Goal: Complete application form

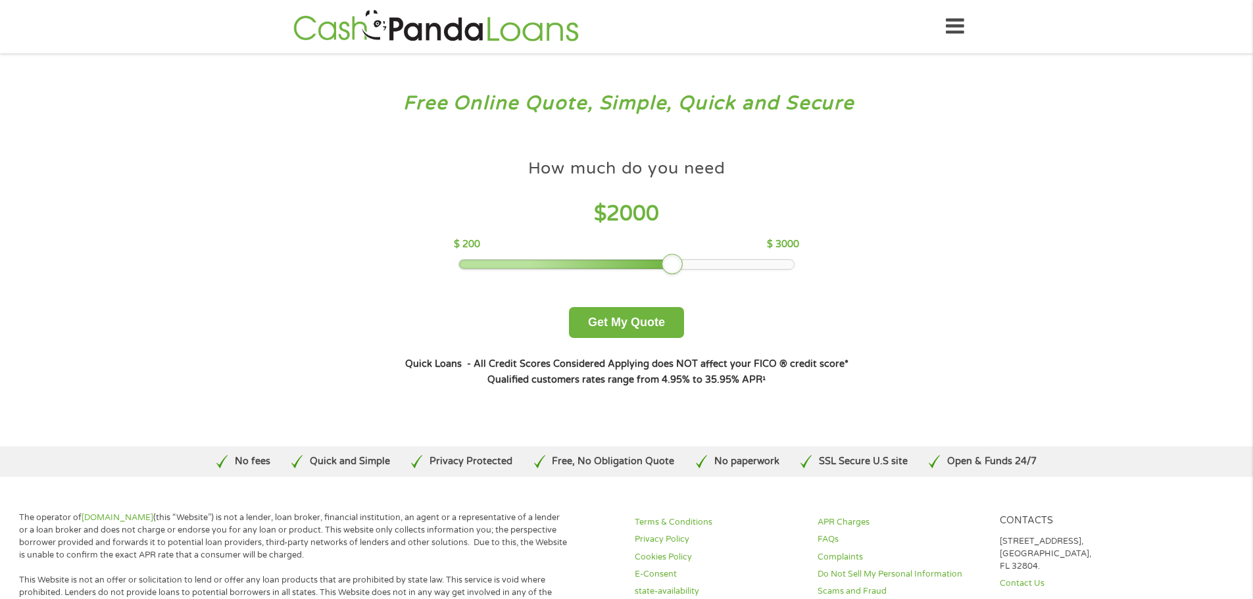
drag, startPoint x: 555, startPoint y: 262, endPoint x: 672, endPoint y: 261, distance: 117.1
click at [672, 261] on div at bounding box center [672, 264] width 21 height 21
click at [642, 314] on button "Get My Quote" at bounding box center [626, 322] width 115 height 31
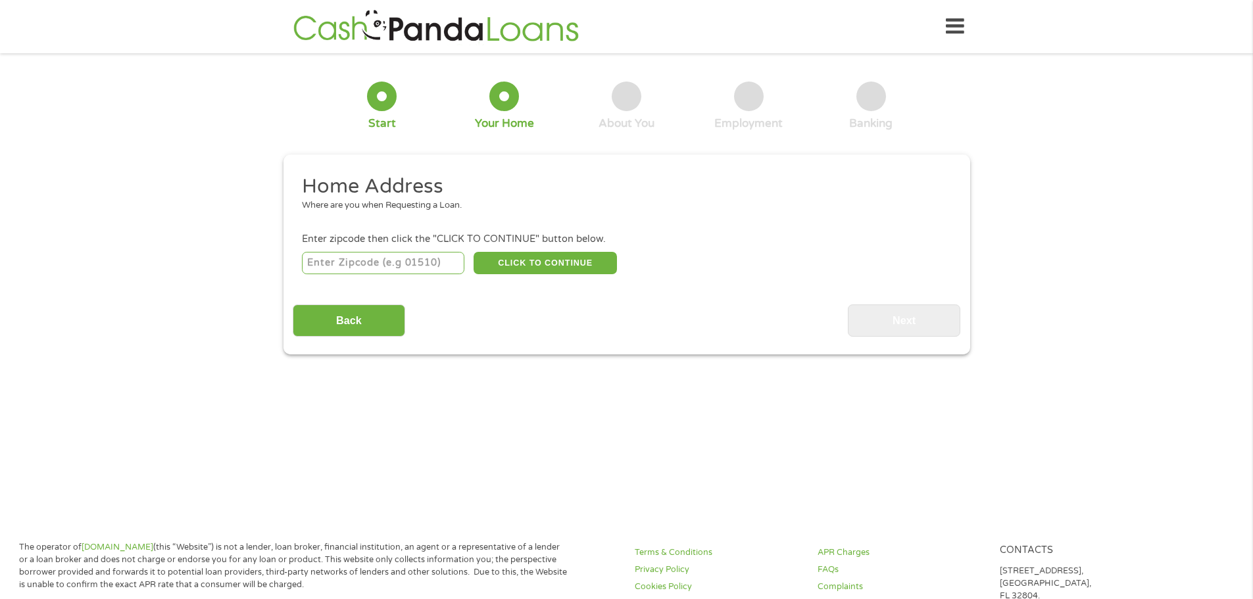
click at [437, 264] on input "number" at bounding box center [383, 263] width 162 height 22
type input "65251"
click at [555, 266] on button "CLICK TO CONTINUE" at bounding box center [544, 263] width 143 height 22
type input "65251"
type input "Fulton"
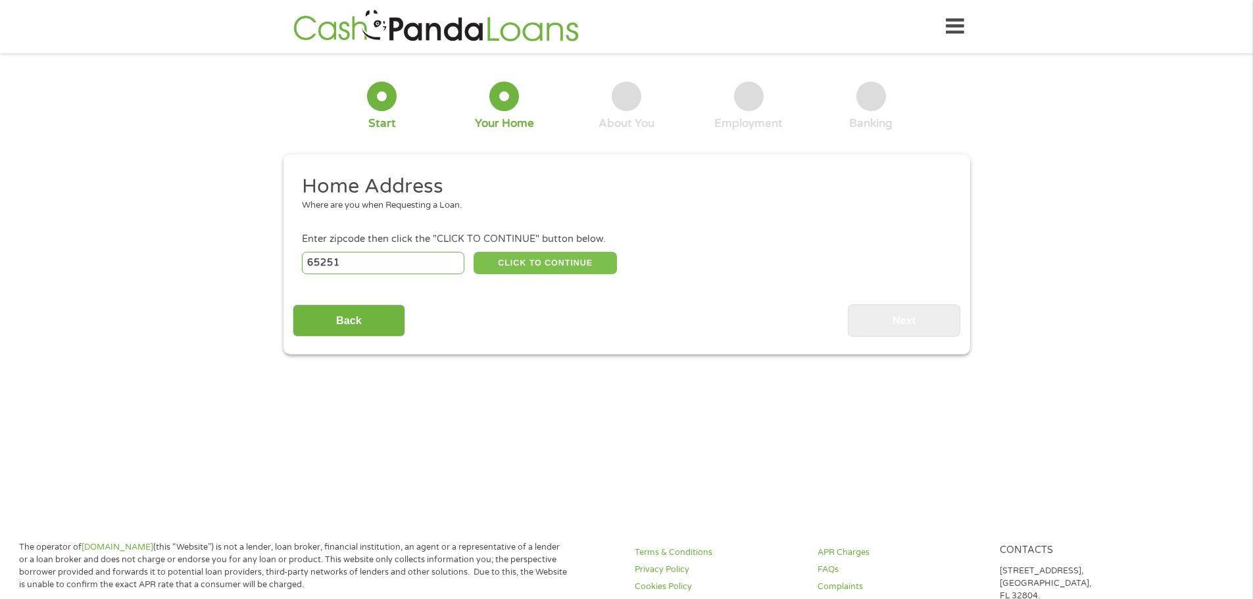
select select "Missouri"
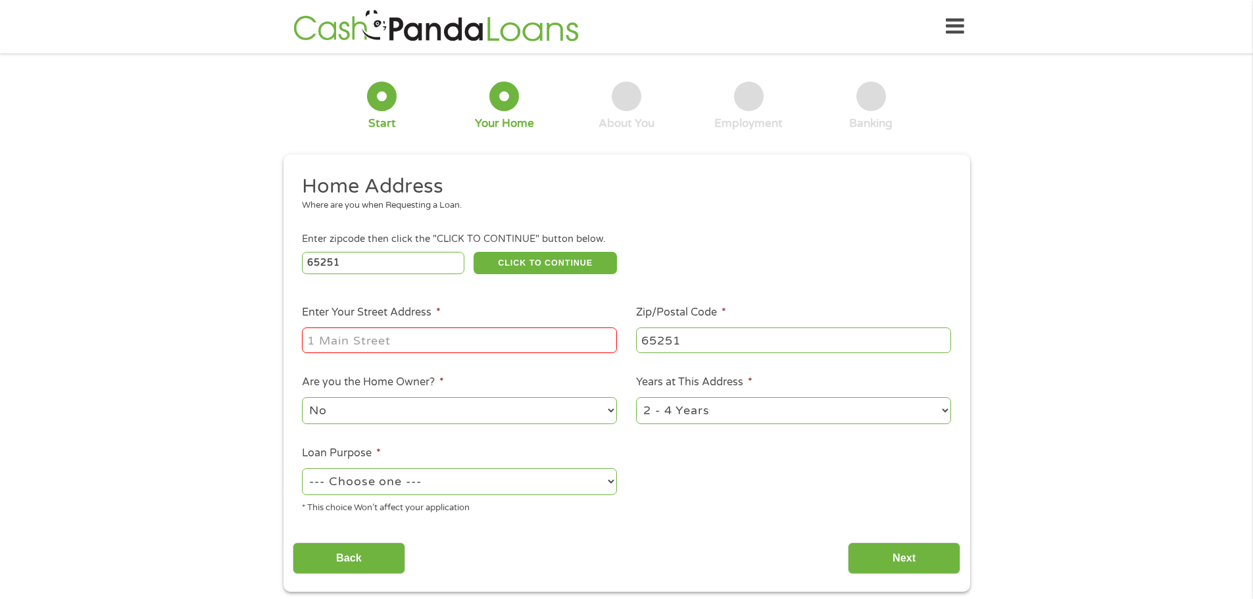
click at [377, 338] on input "Enter Your Street Address *" at bounding box center [459, 339] width 315 height 25
type input "214 E. 14th Street"
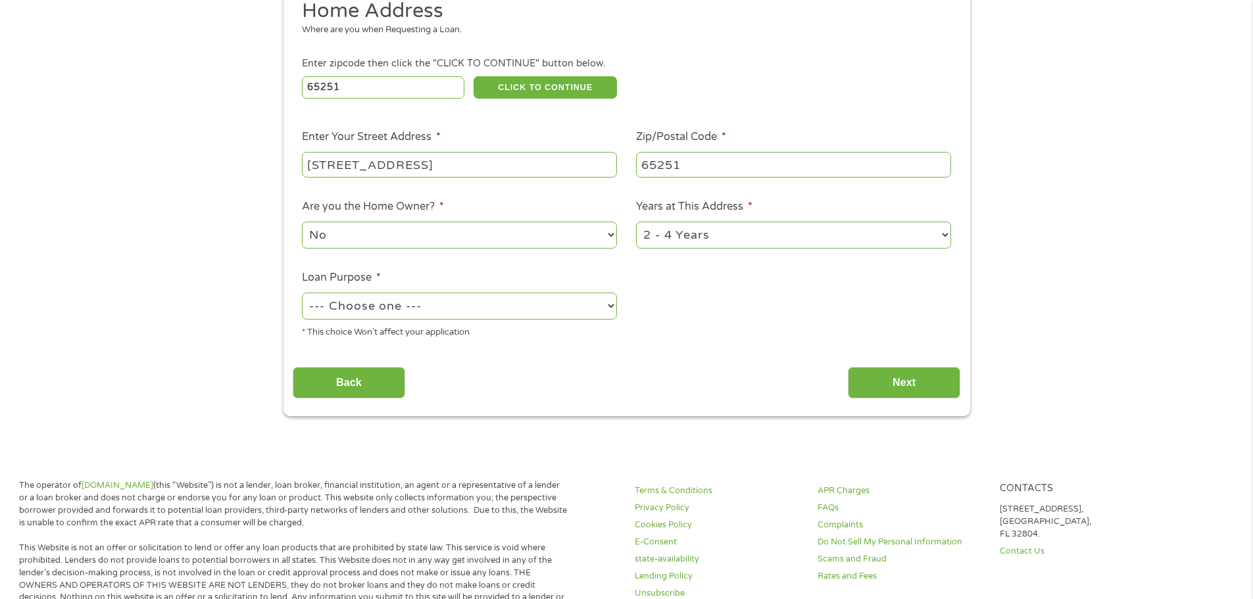
scroll to position [197, 0]
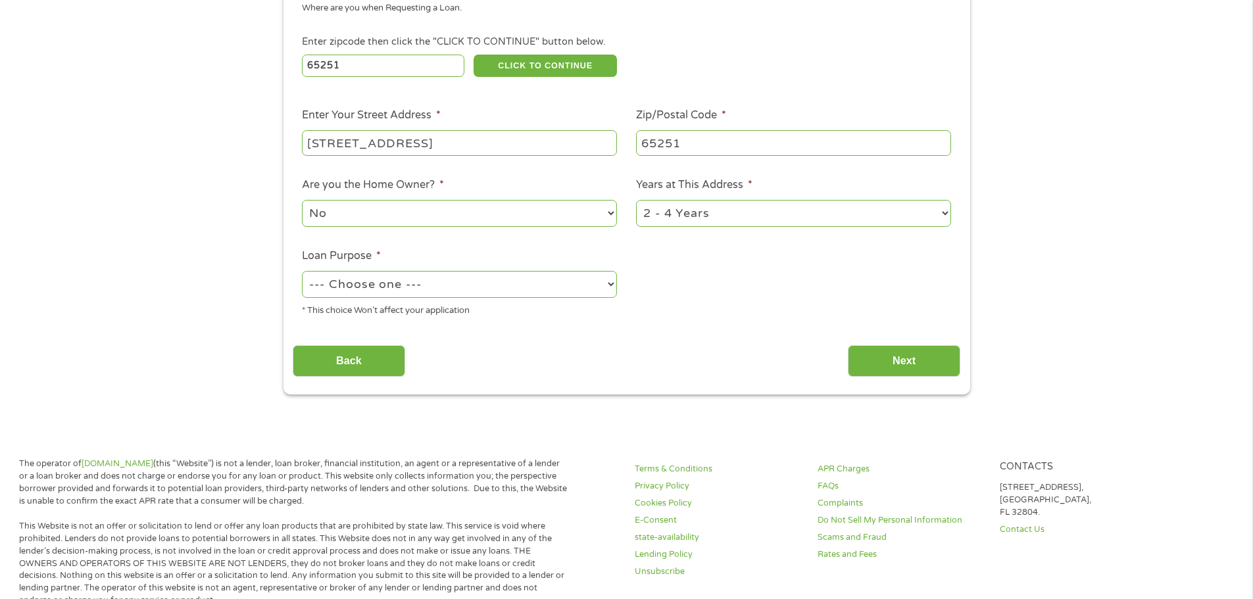
click at [429, 287] on select "--- Choose one --- Pay Bills Debt Consolidation Home Improvement Major Purchase…" at bounding box center [459, 284] width 315 height 27
select select "other"
click at [302, 271] on select "--- Choose one --- Pay Bills Debt Consolidation Home Improvement Major Purchase…" at bounding box center [459, 284] width 315 height 27
click at [941, 360] on input "Next" at bounding box center [904, 361] width 112 height 32
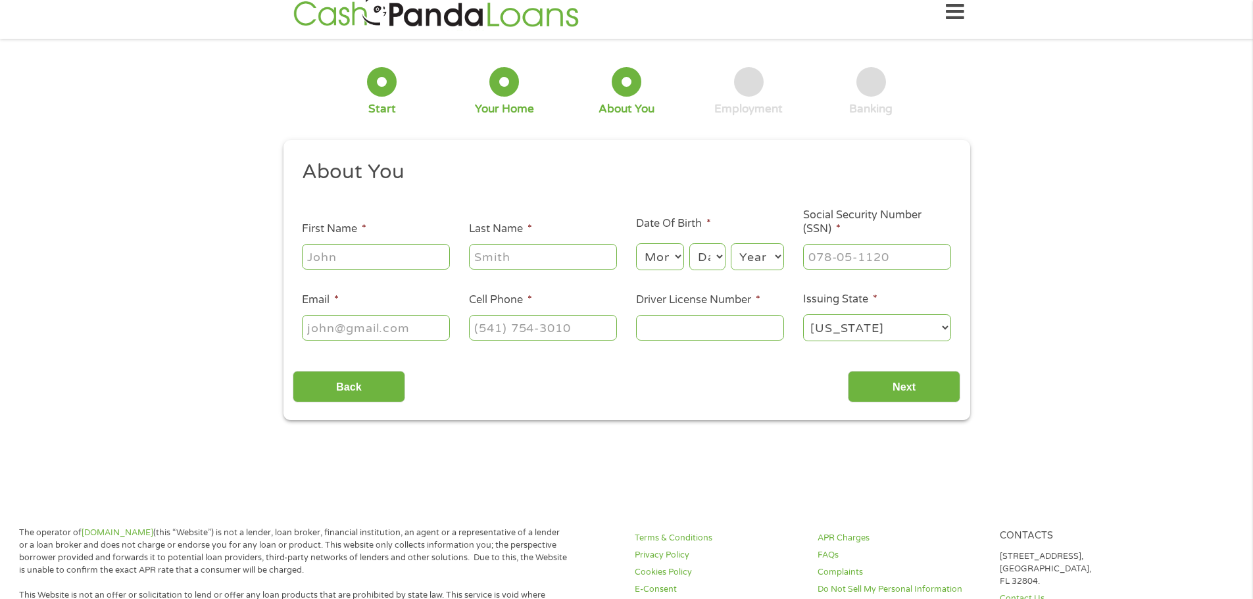
scroll to position [0, 0]
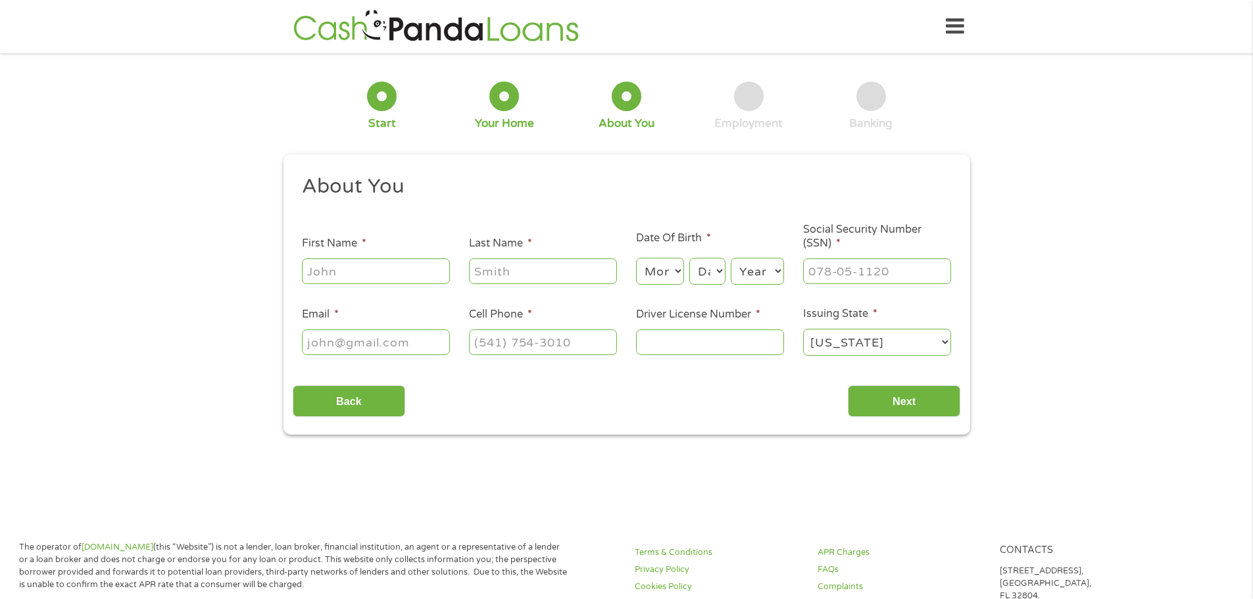
click at [398, 278] on input "First Name *" at bounding box center [376, 270] width 148 height 25
type input "MELINDA"
type input "LANE"
type input "melindajlane@gmail.com"
type input "(660) 734-0328"
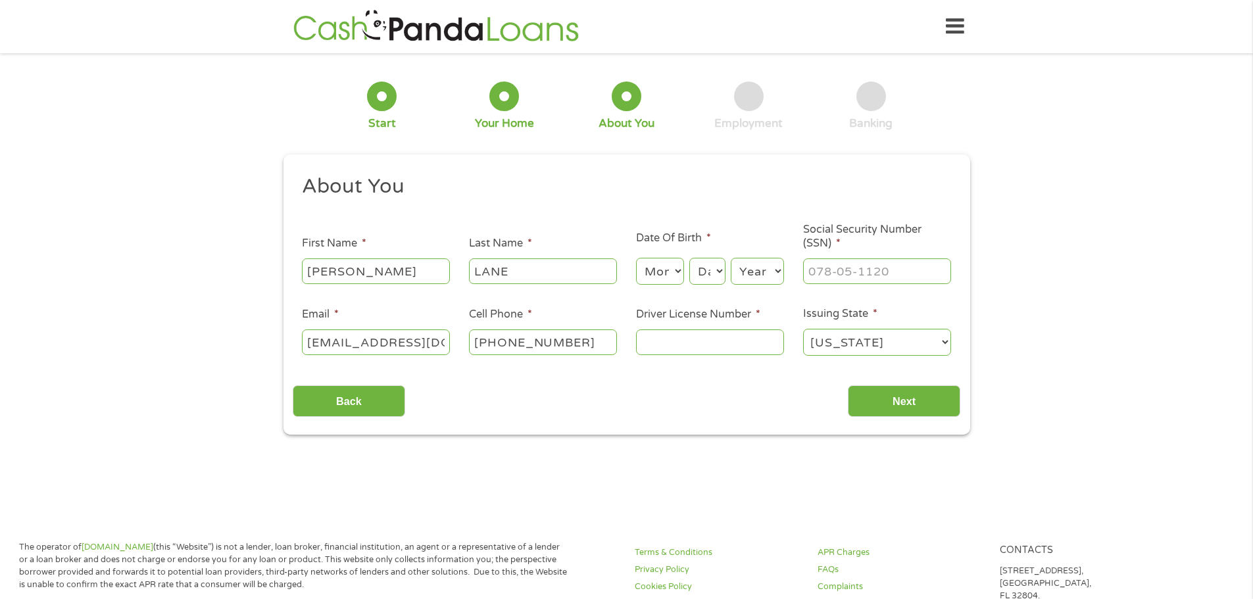
click at [653, 270] on select "Month 1 2 3 4 5 6 7 8 9 10 11 12" at bounding box center [660, 271] width 48 height 27
select select "1"
click at [636, 258] on select "Month 1 2 3 4 5 6 7 8 9 10 11 12" at bounding box center [660, 271] width 48 height 27
click at [701, 274] on select "Day 1 2 3 4 5 6 7 8 9 10 11 12 13 14 15 16 17 18 19 20 21 22 23 24 25 26 27 28 …" at bounding box center [707, 271] width 36 height 27
